Goal: Task Accomplishment & Management: Complete application form

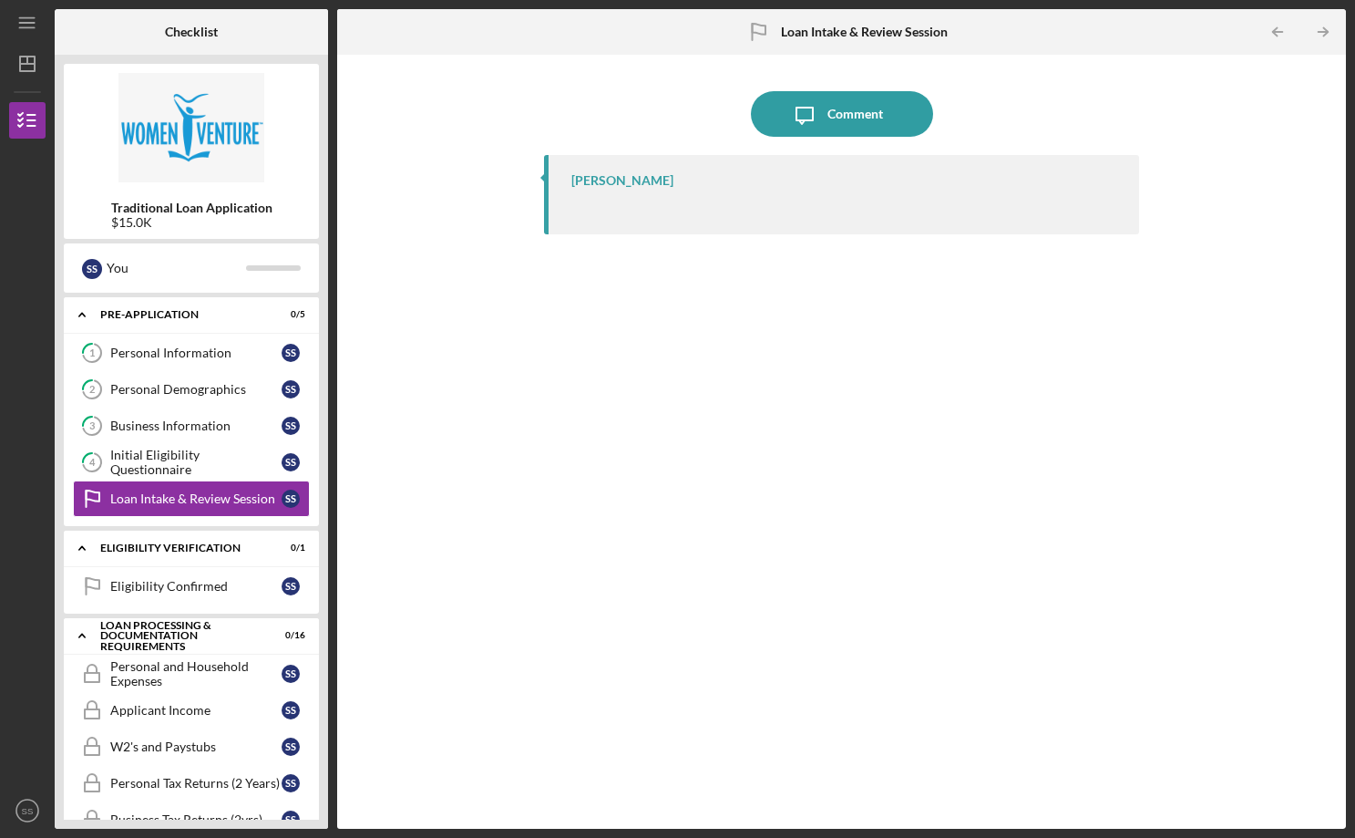
click at [604, 186] on div "[PERSON_NAME]" at bounding box center [622, 180] width 102 height 15
click at [185, 460] on div "Initial Eligibility Questionnaire" at bounding box center [195, 462] width 171 height 29
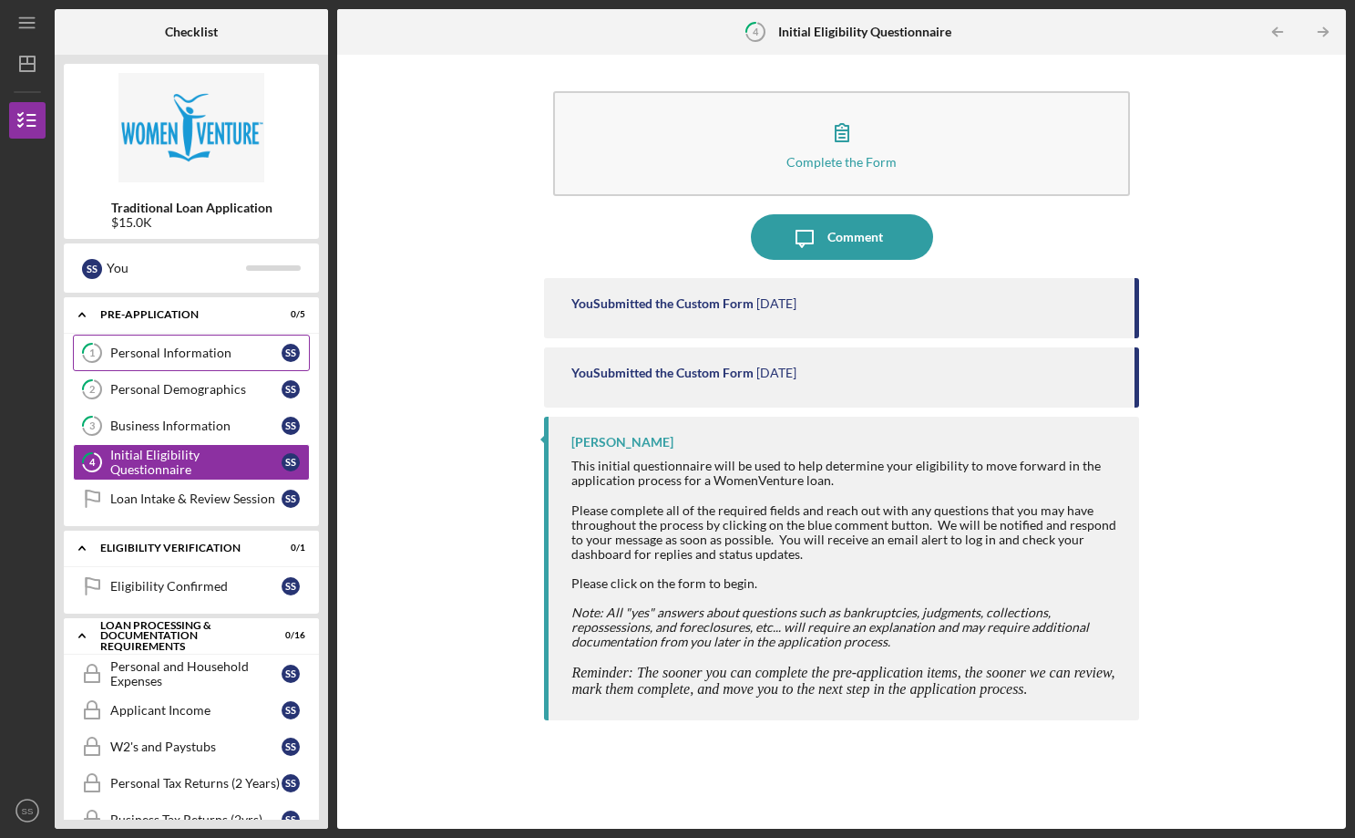
click at [156, 355] on div "Personal Information" at bounding box center [195, 352] width 171 height 15
